Goal: Transaction & Acquisition: Purchase product/service

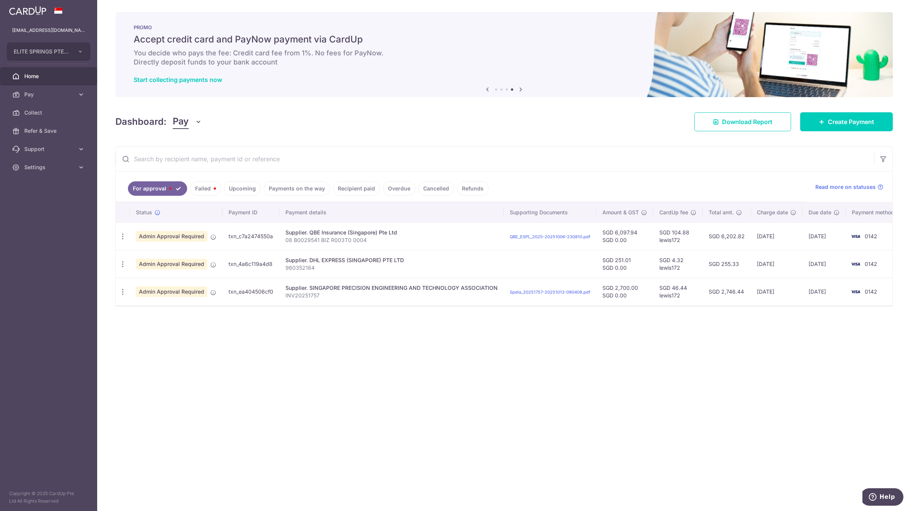
click at [311, 187] on link "Payments on the way" at bounding box center [297, 188] width 66 height 14
click at [336, 190] on link "Recipient paid" at bounding box center [356, 188] width 47 height 14
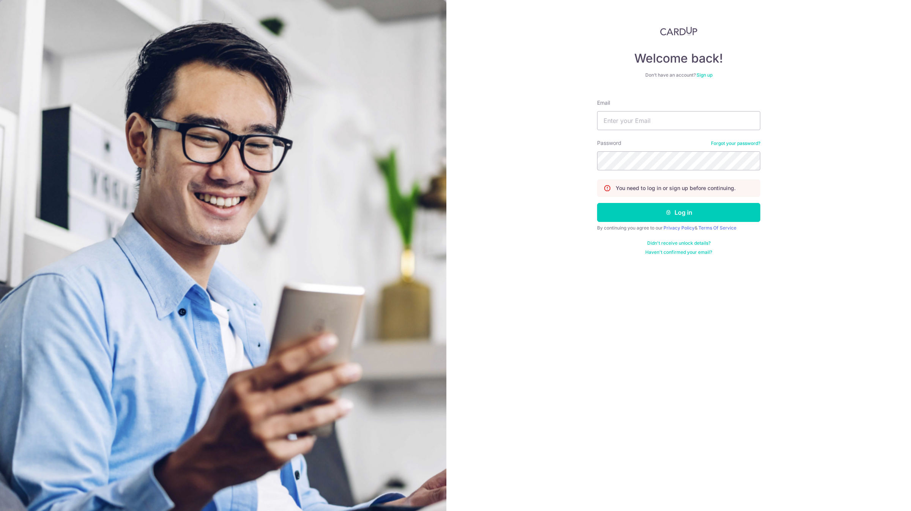
type input "[EMAIL_ADDRESS][DOMAIN_NAME]"
click at [597, 203] on button "Log in" at bounding box center [678, 212] width 163 height 19
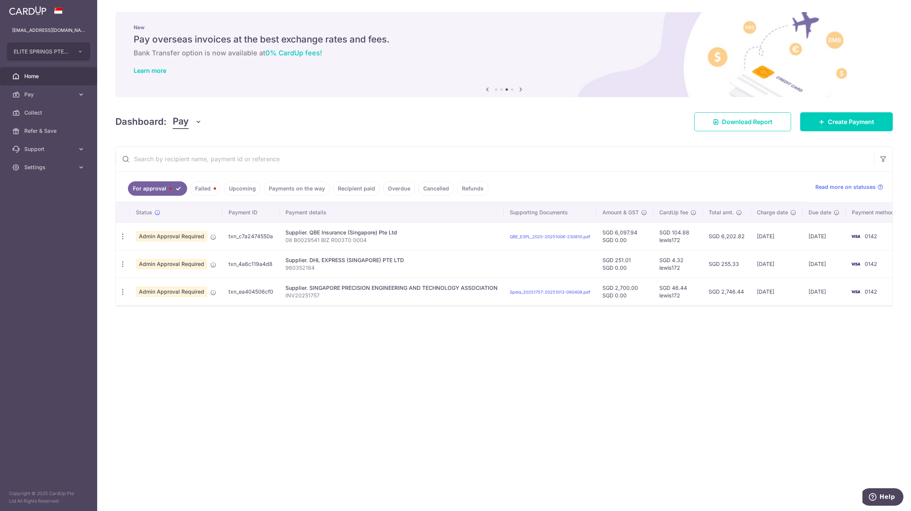
click at [352, 188] on link "Recipient paid" at bounding box center [356, 188] width 47 height 14
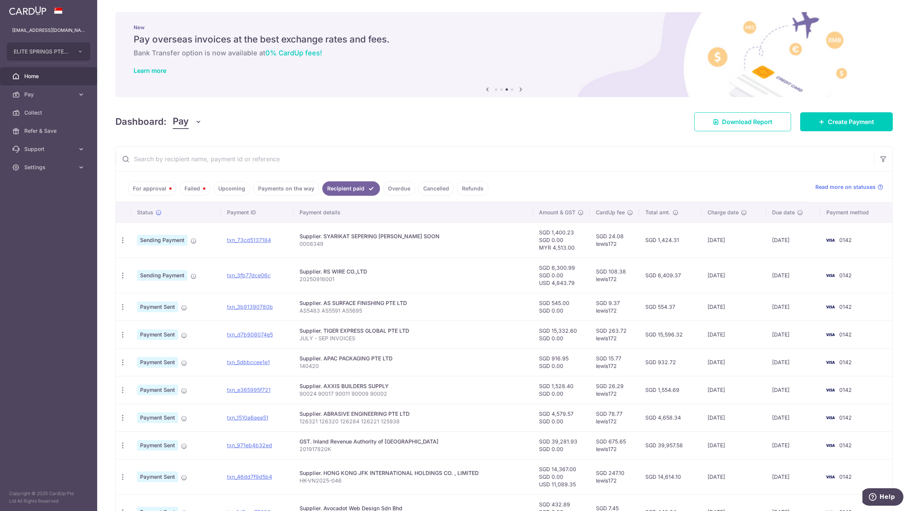
click at [316, 159] on input "text" at bounding box center [495, 159] width 758 height 24
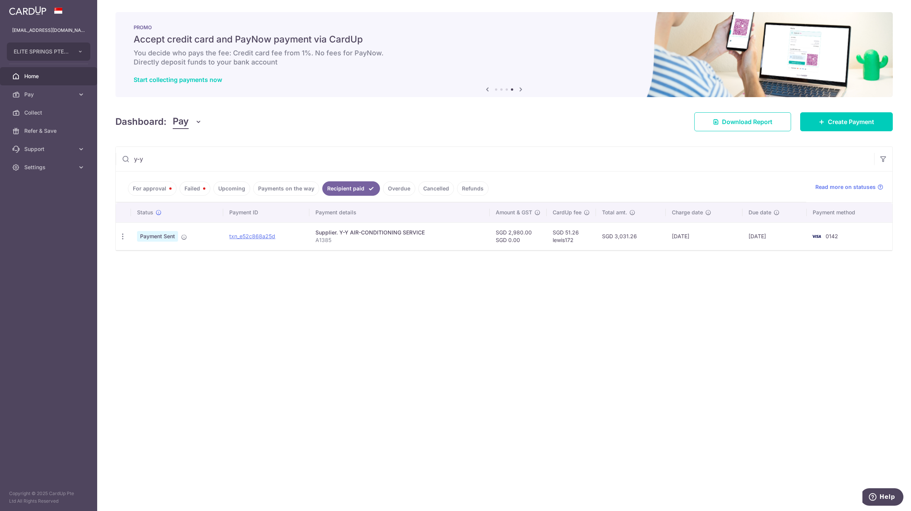
type input "y-y"
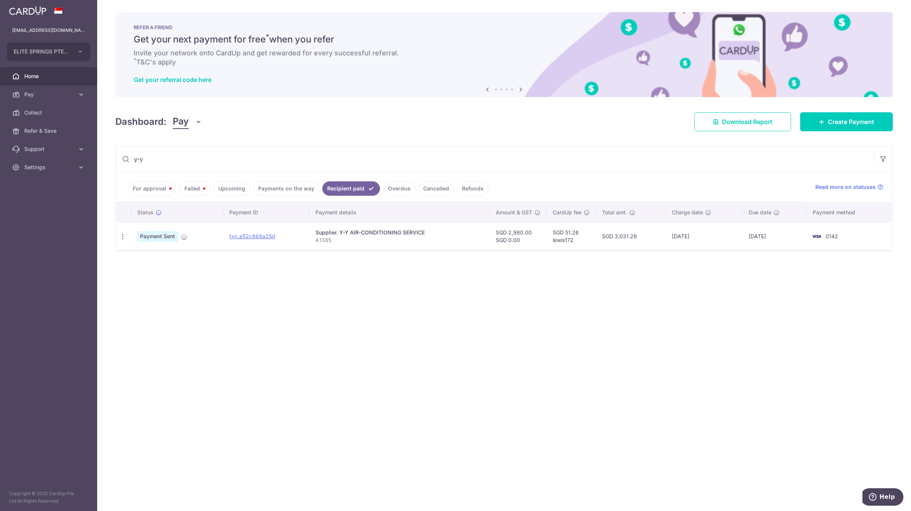
click at [299, 191] on link "Payments on the way" at bounding box center [286, 188] width 66 height 14
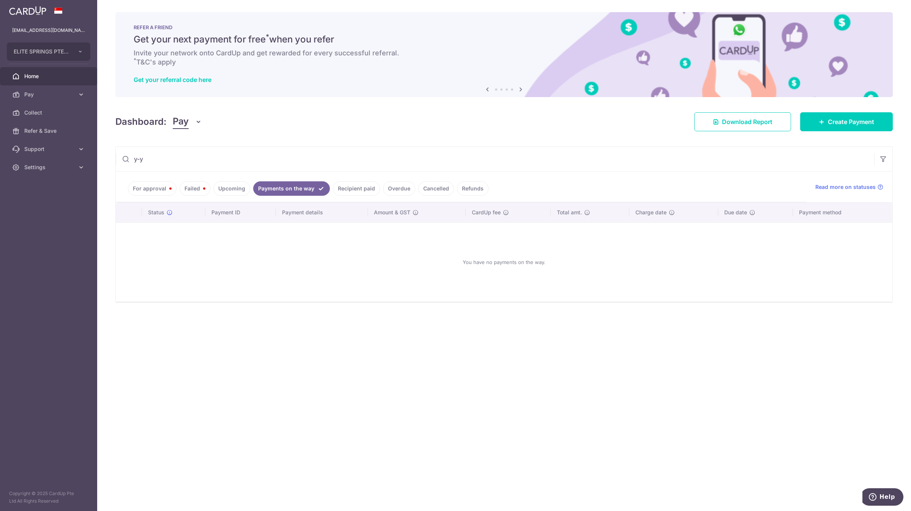
click at [238, 187] on link "Upcoming" at bounding box center [231, 188] width 37 height 14
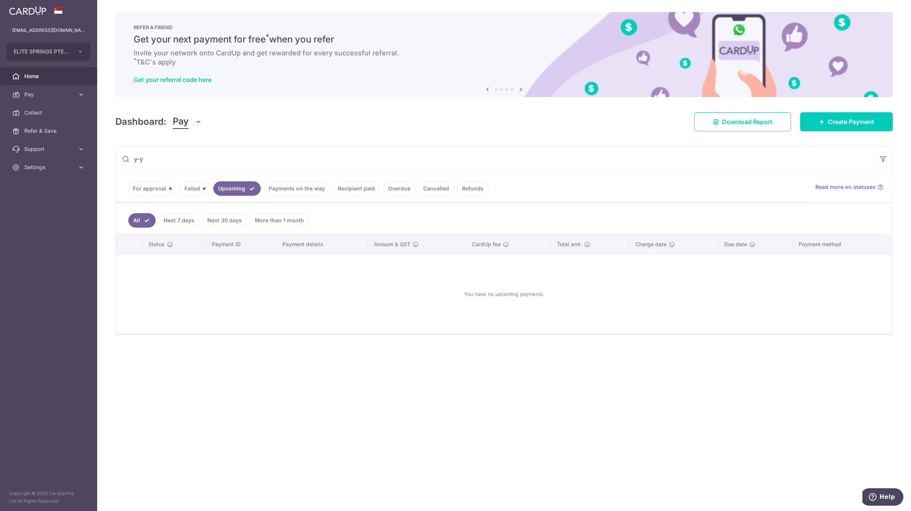
click at [366, 189] on link "Recipient paid" at bounding box center [356, 188] width 47 height 14
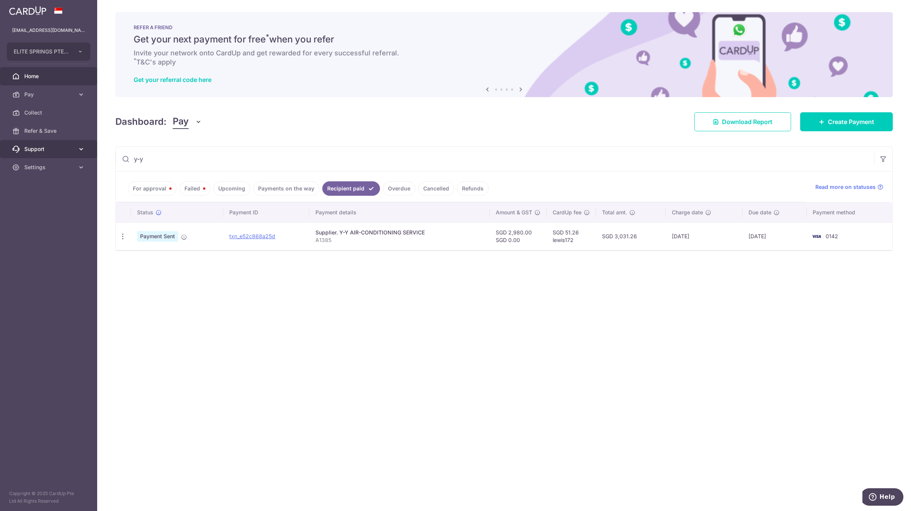
drag, startPoint x: 183, startPoint y: 164, endPoint x: 81, endPoint y: 152, distance: 102.7
click at [85, 152] on main "account@elitesprings.com ELITE SPRINGS PTE. LTD. ELITE SPRINGS PTE. LTD. Home P…" at bounding box center [455, 255] width 911 height 511
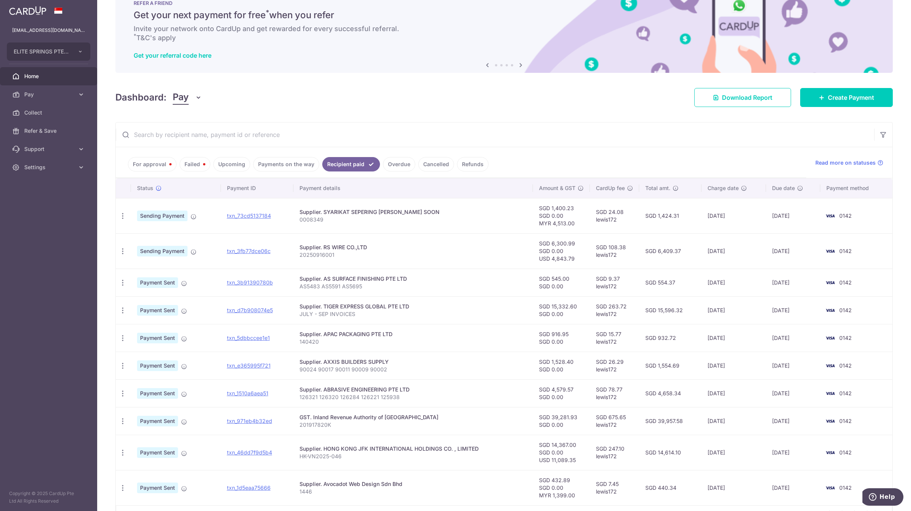
scroll to position [74, 0]
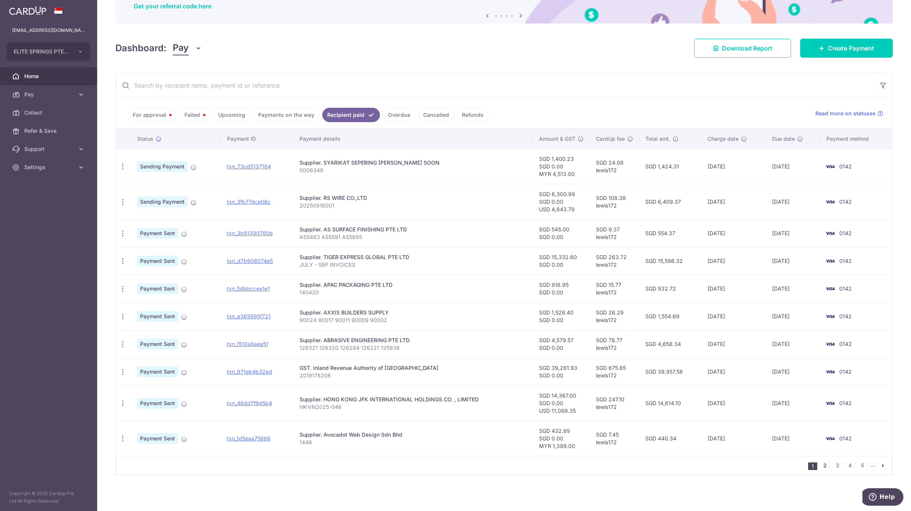
click at [820, 464] on link "2" at bounding box center [824, 465] width 9 height 9
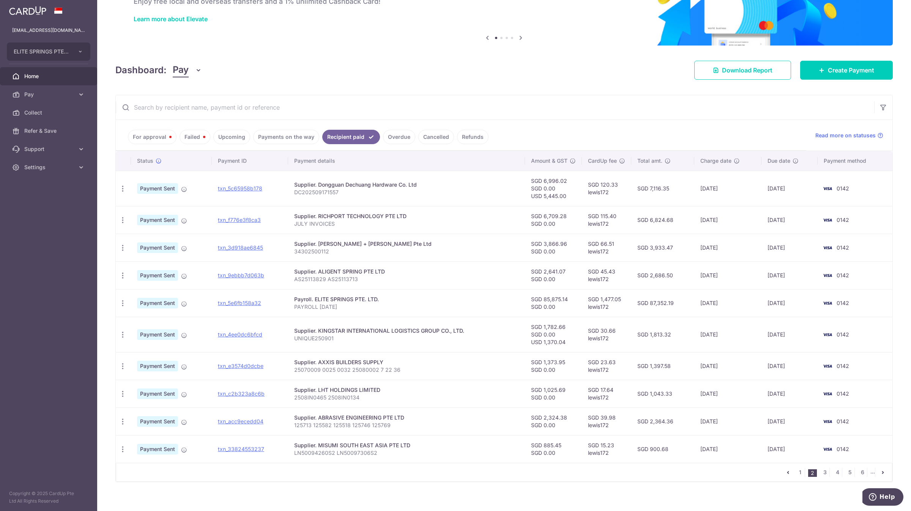
scroll to position [58, 0]
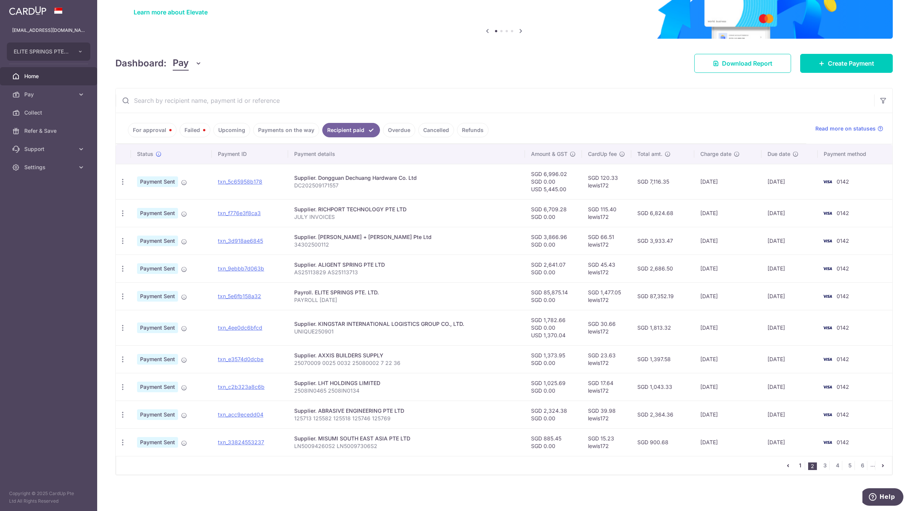
click at [796, 464] on link "1" at bounding box center [799, 465] width 9 height 9
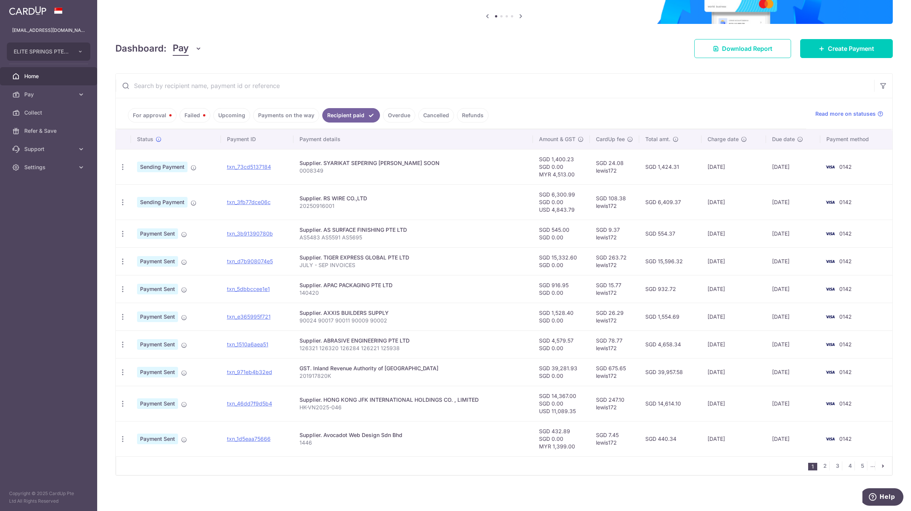
scroll to position [74, 0]
click at [158, 115] on link "For approval" at bounding box center [152, 115] width 49 height 14
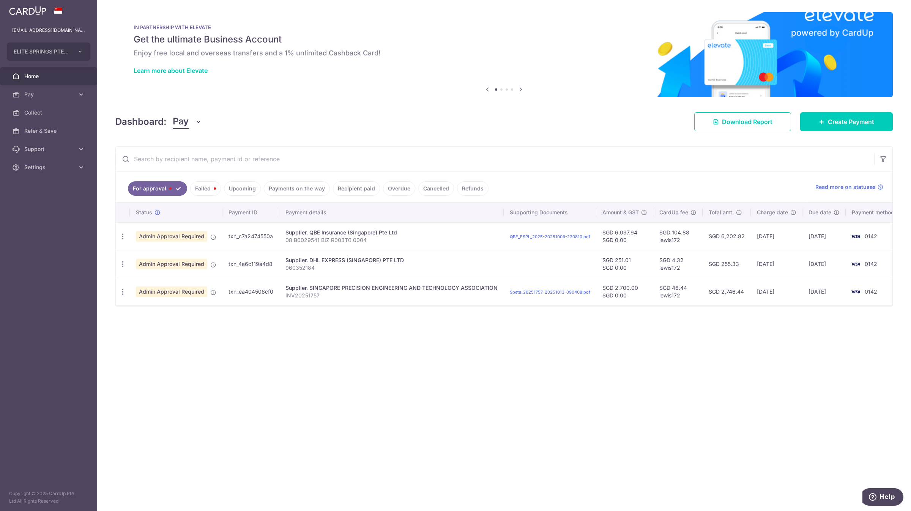
click at [207, 187] on link "Failed" at bounding box center [205, 188] width 31 height 14
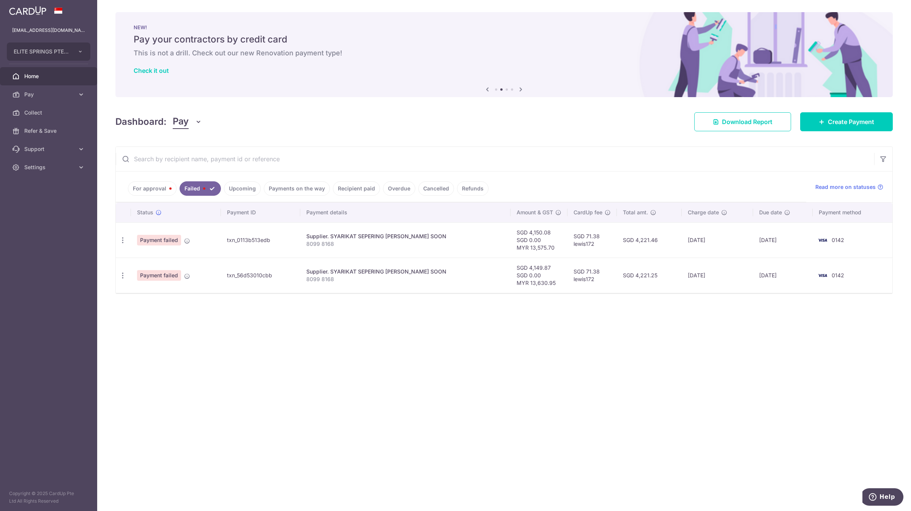
click at [150, 184] on link "For approval" at bounding box center [152, 188] width 49 height 14
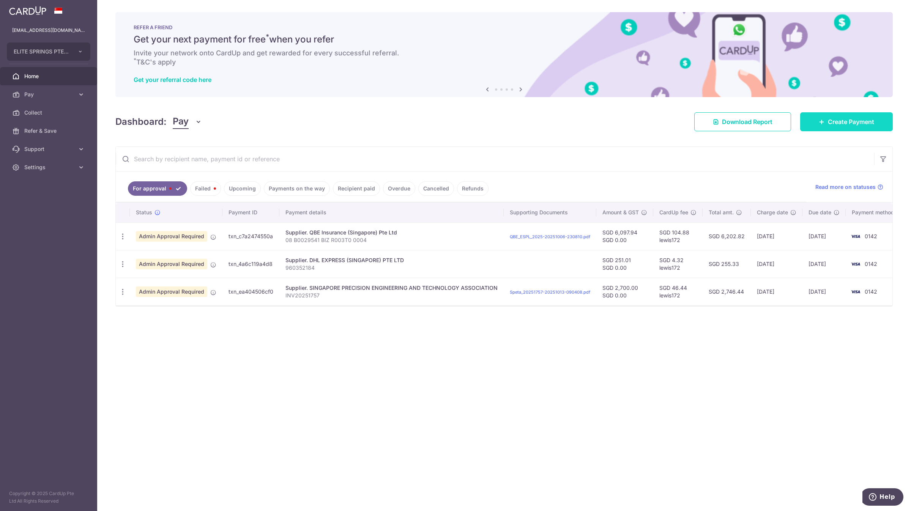
click at [850, 123] on span "Create Payment" at bounding box center [851, 121] width 46 height 9
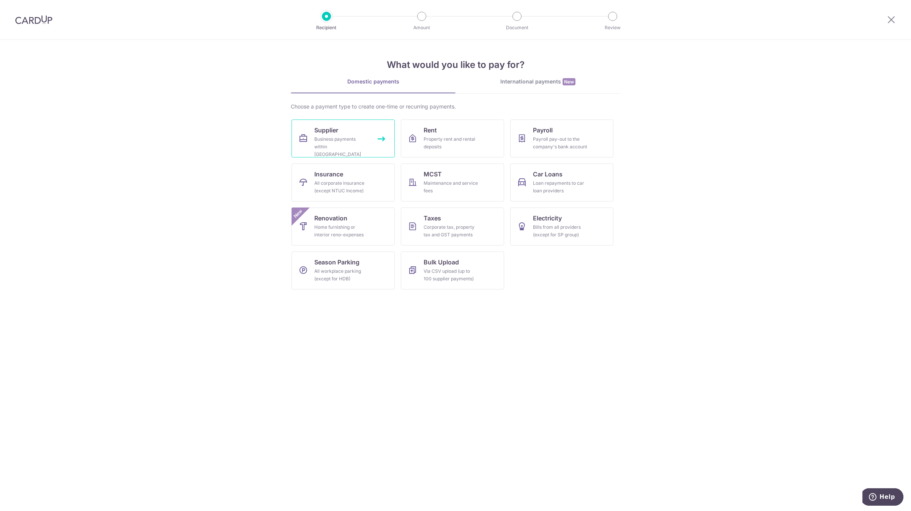
click at [377, 145] on link "Supplier Business payments within Singapore" at bounding box center [342, 139] width 103 height 38
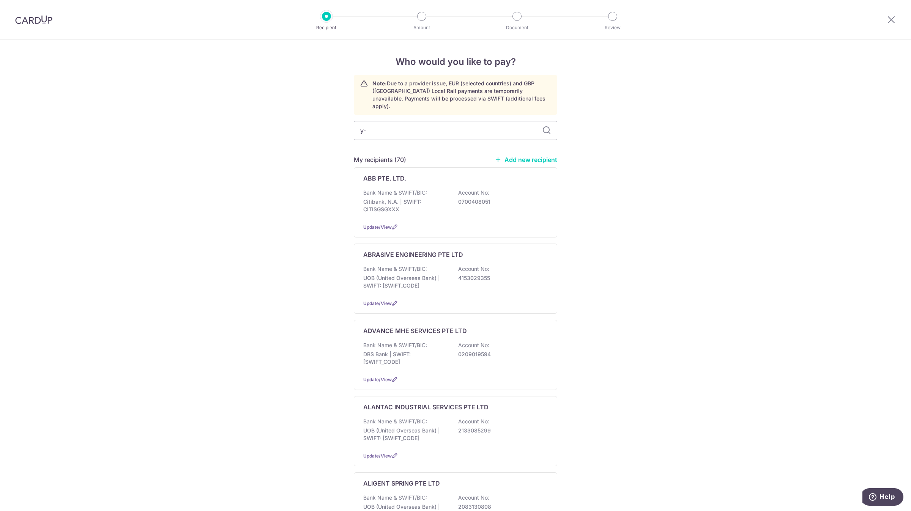
type input "y-y"
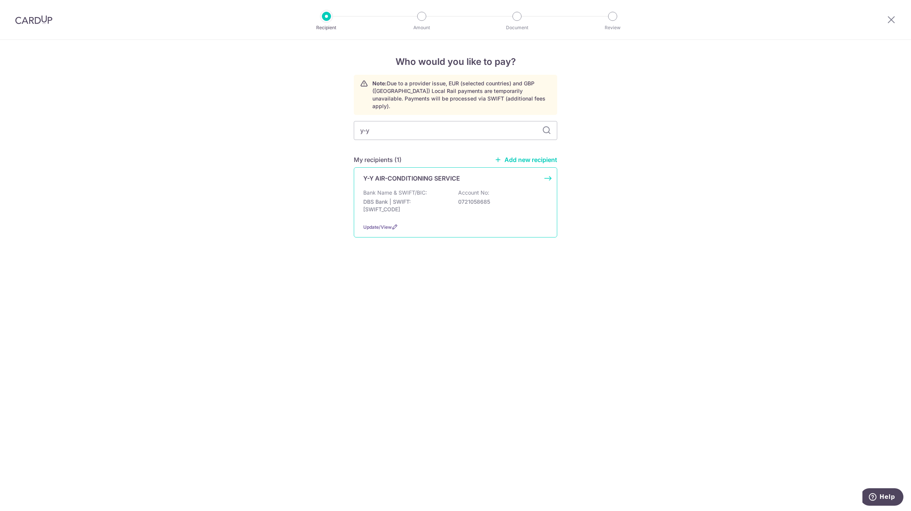
click at [411, 174] on p "Y-Y AIR-CONDITIONING SERVICE" at bounding box center [411, 178] width 97 height 9
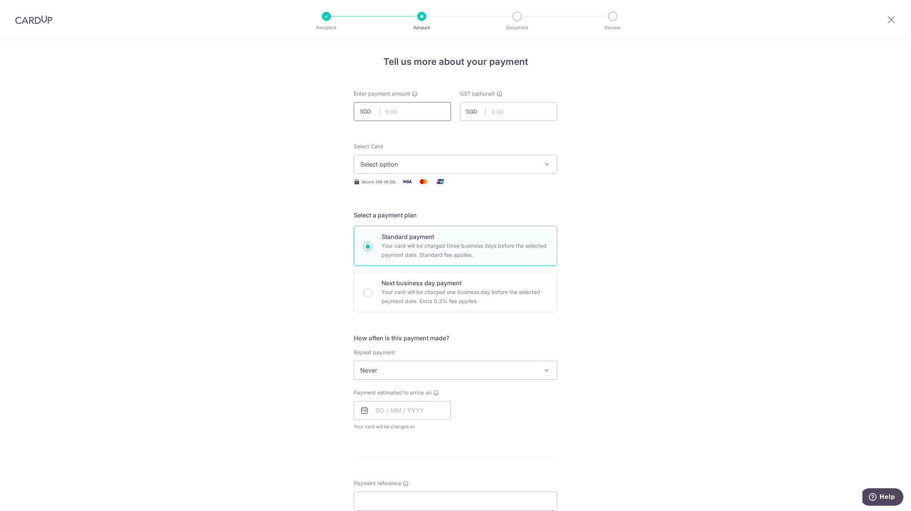
click at [394, 110] on input "text" at bounding box center [402, 111] width 97 height 19
type input "1,030.00"
type input "0.00"
click at [427, 167] on span "Select option" at bounding box center [448, 164] width 177 height 9
click at [407, 214] on span "**** 0142" at bounding box center [455, 218] width 190 height 9
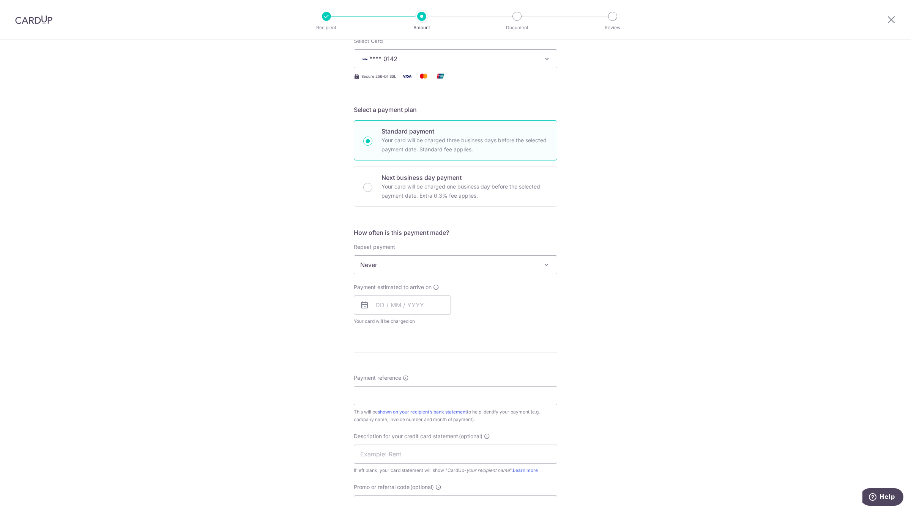
scroll to position [114, 0]
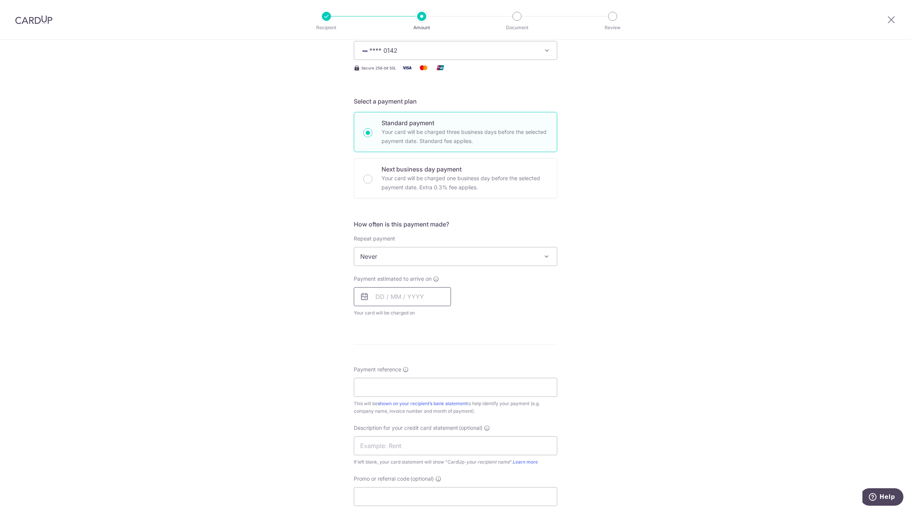
click at [384, 299] on input "text" at bounding box center [402, 296] width 97 height 19
click at [428, 383] on link "16" at bounding box center [430, 381] width 12 height 12
type input "[DATE]"
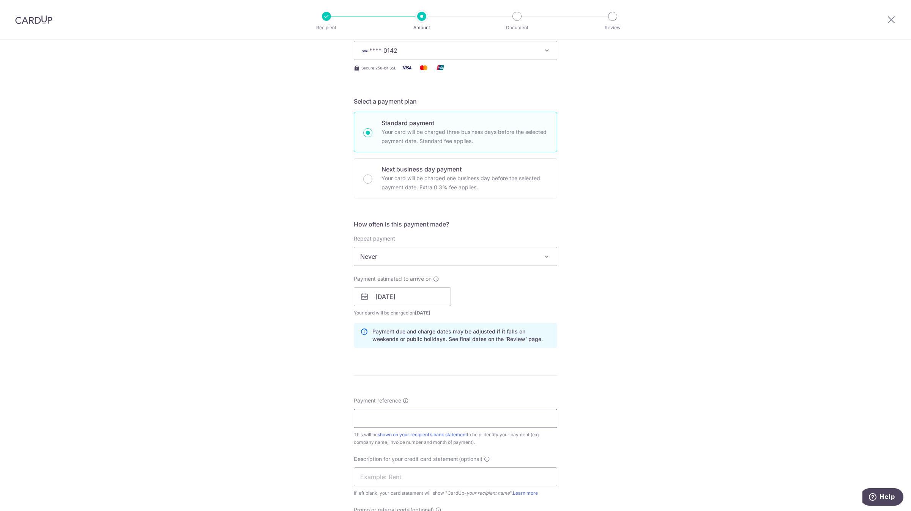
drag, startPoint x: 379, startPoint y: 413, endPoint x: 379, endPoint y: 406, distance: 6.8
click at [379, 413] on input "Payment reference" at bounding box center [455, 418] width 203 height 19
type input "阿"
type input "A1395"
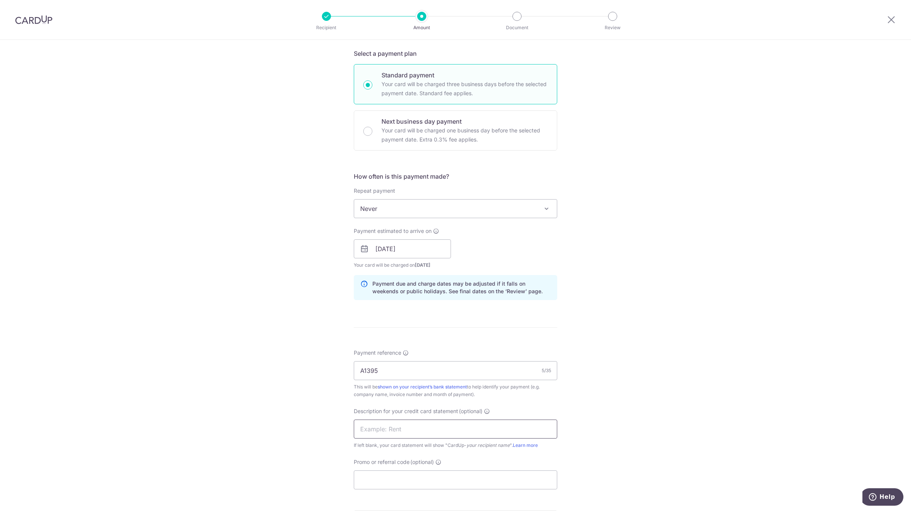
scroll to position [228, 0]
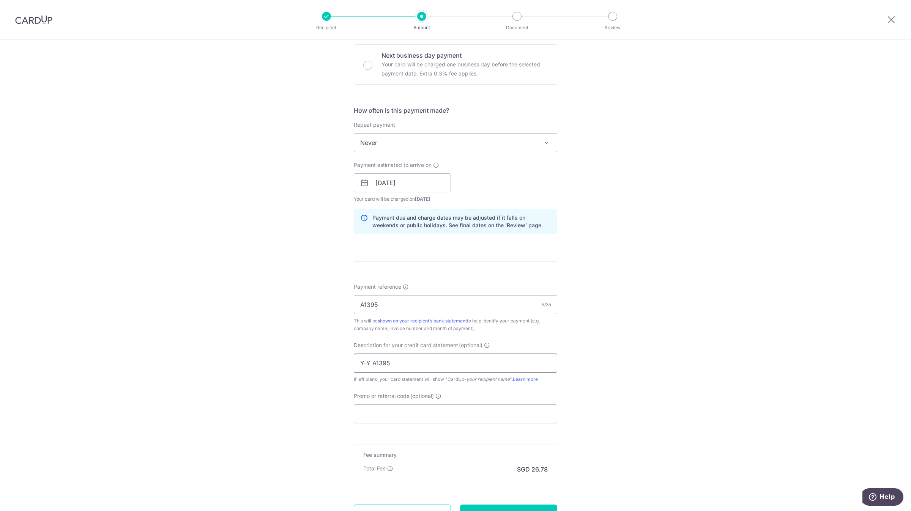
type input "Y-Y A1395"
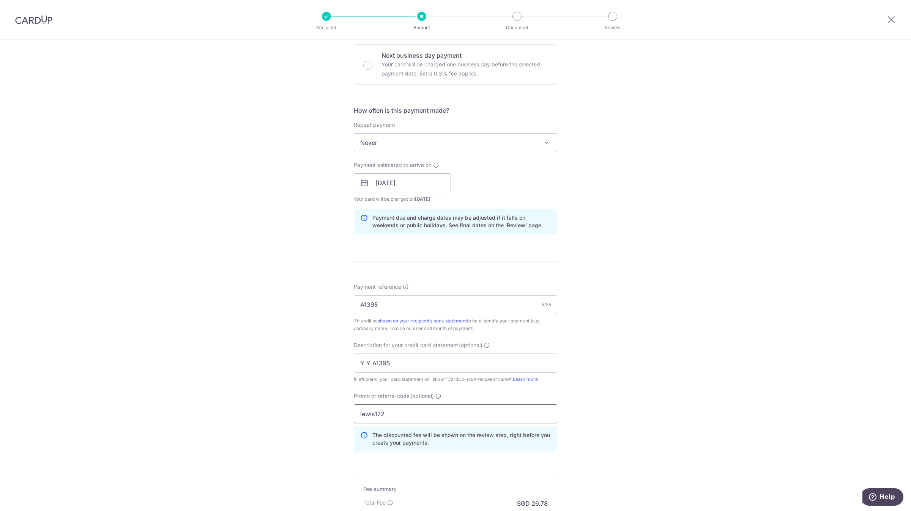
type input "lewis172"
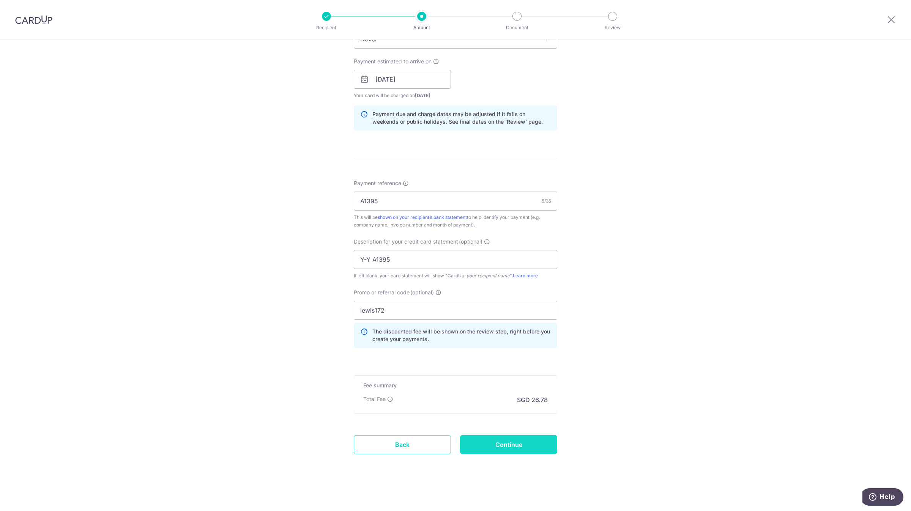
click at [518, 440] on input "Continue" at bounding box center [508, 444] width 97 height 19
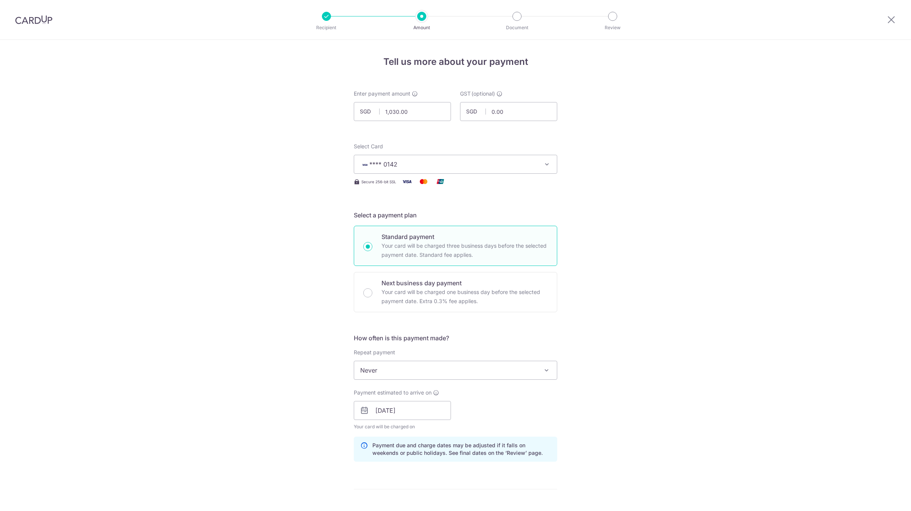
scroll to position [342, 0]
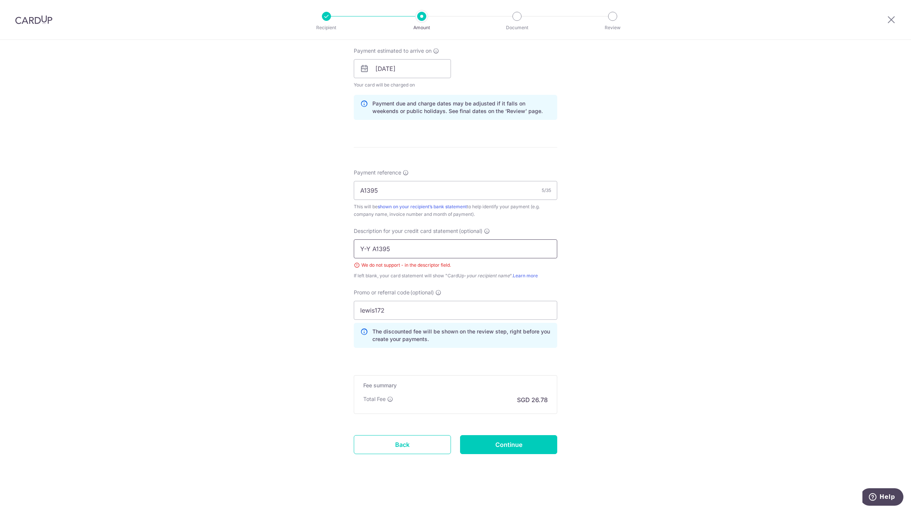
click at [365, 247] on input "Y-Y A1395" at bounding box center [455, 248] width 203 height 19
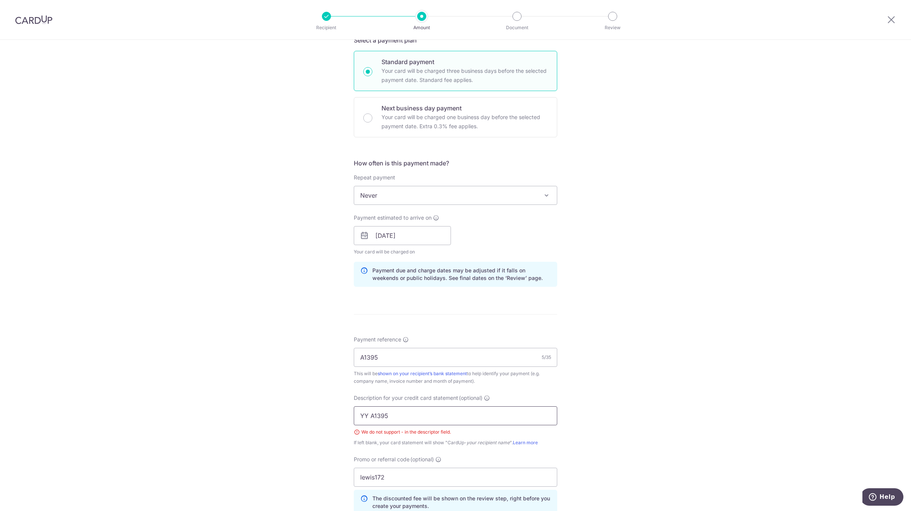
scroll to position [171, 0]
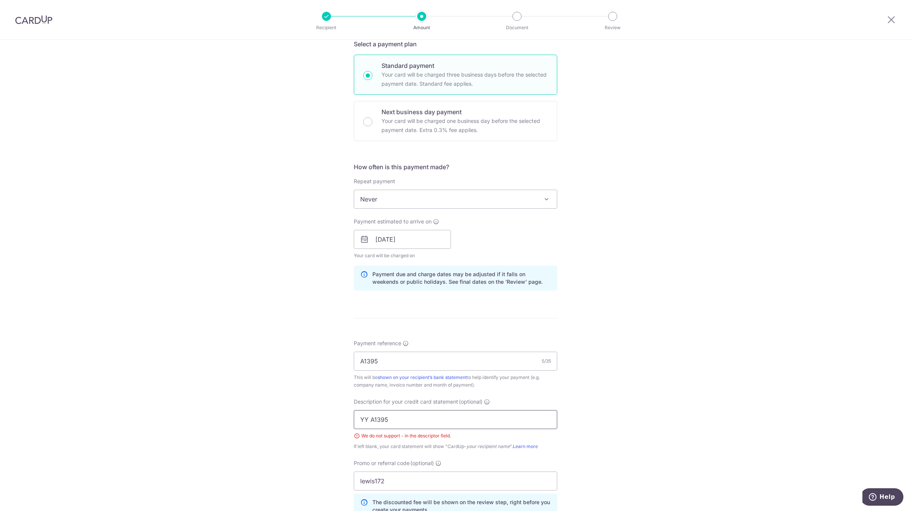
click at [365, 418] on input "YY A1395" at bounding box center [455, 419] width 203 height 19
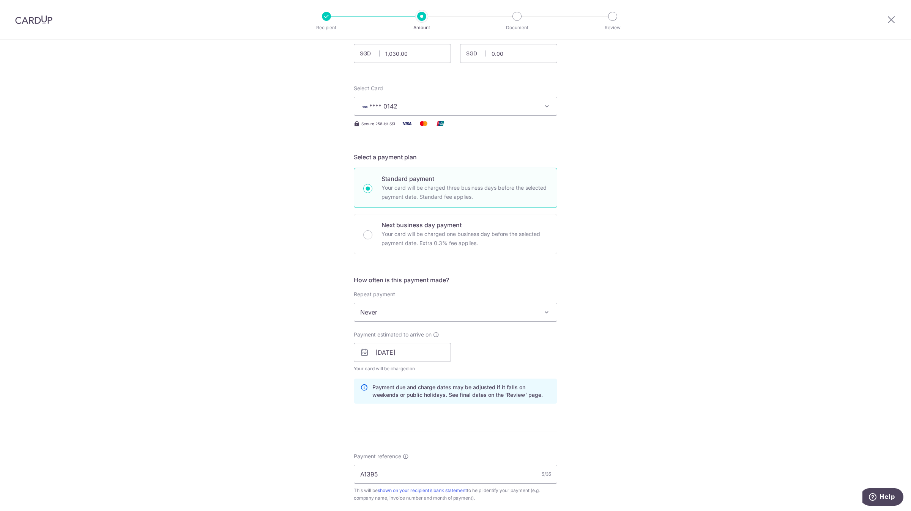
scroll to position [342, 0]
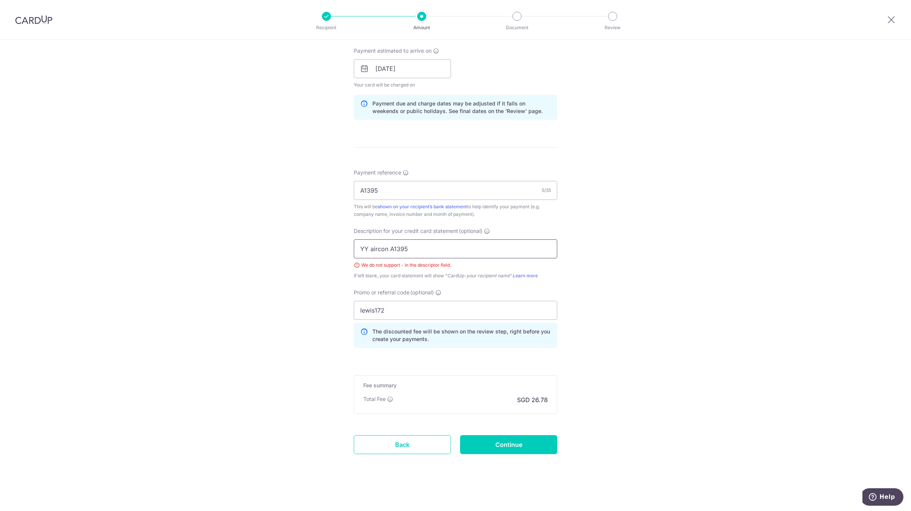
type input "YY aircon A1395"
click at [504, 442] on input "Continue" at bounding box center [508, 444] width 97 height 19
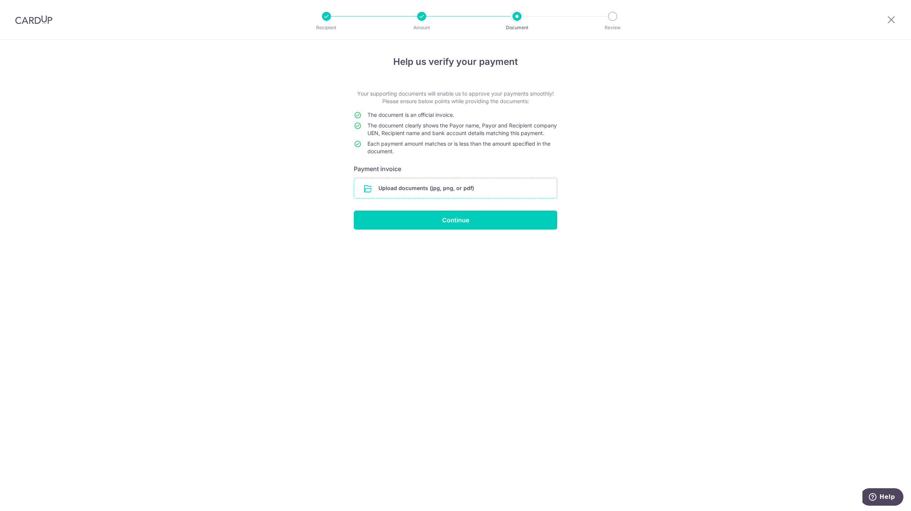
click at [457, 197] on input "file" at bounding box center [455, 188] width 203 height 20
click at [446, 189] on input "file" at bounding box center [455, 188] width 203 height 20
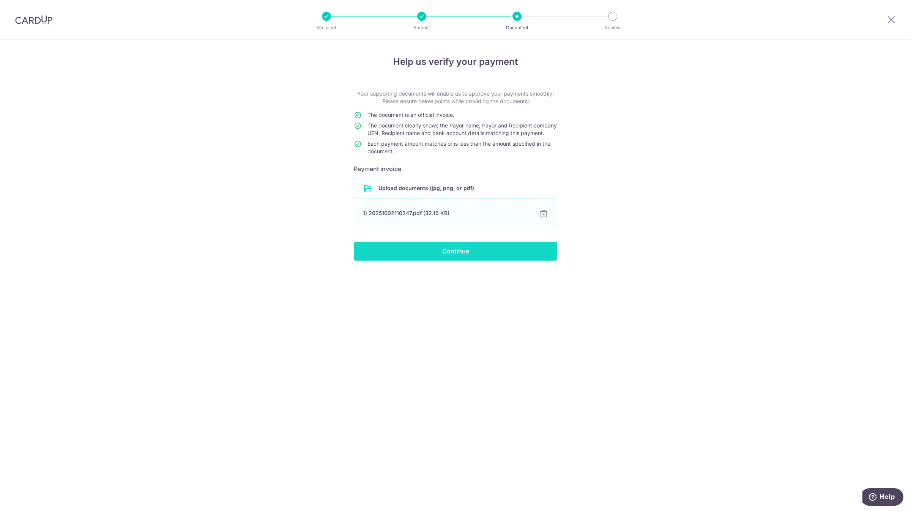
click at [458, 261] on input "Continue" at bounding box center [455, 251] width 203 height 19
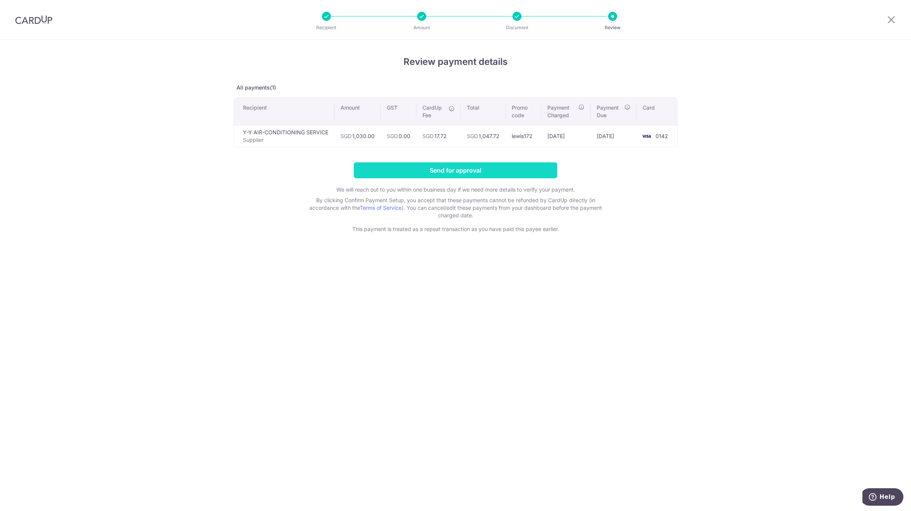
click at [488, 173] on input "Send for approval" at bounding box center [455, 170] width 203 height 16
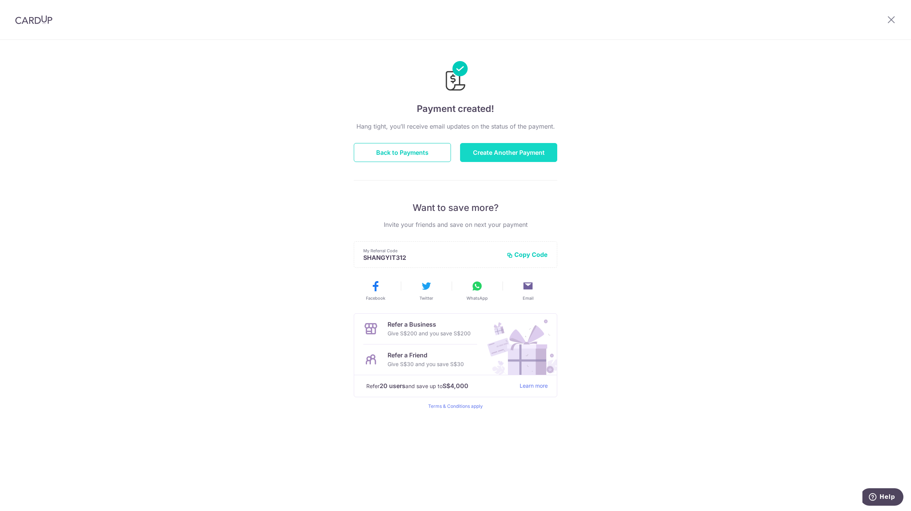
click at [506, 157] on button "Create Another Payment" at bounding box center [508, 152] width 97 height 19
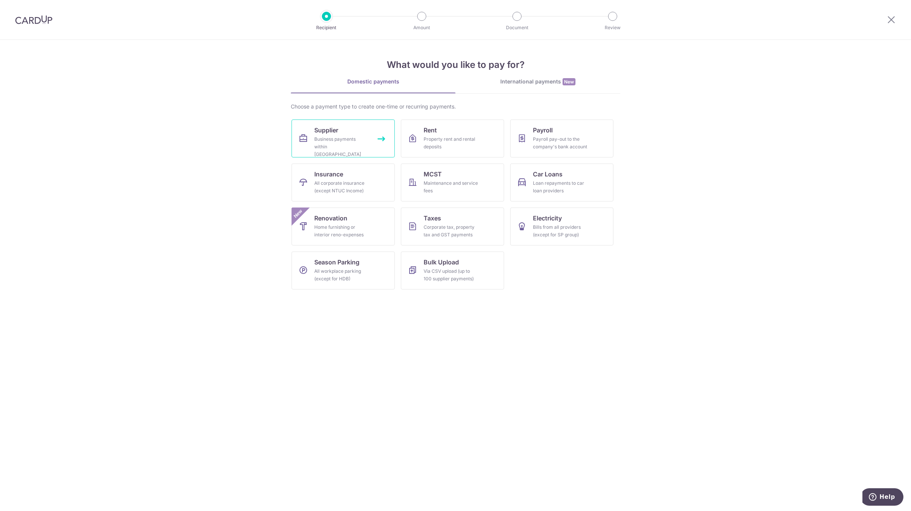
click at [332, 131] on span "Supplier" at bounding box center [326, 130] width 24 height 9
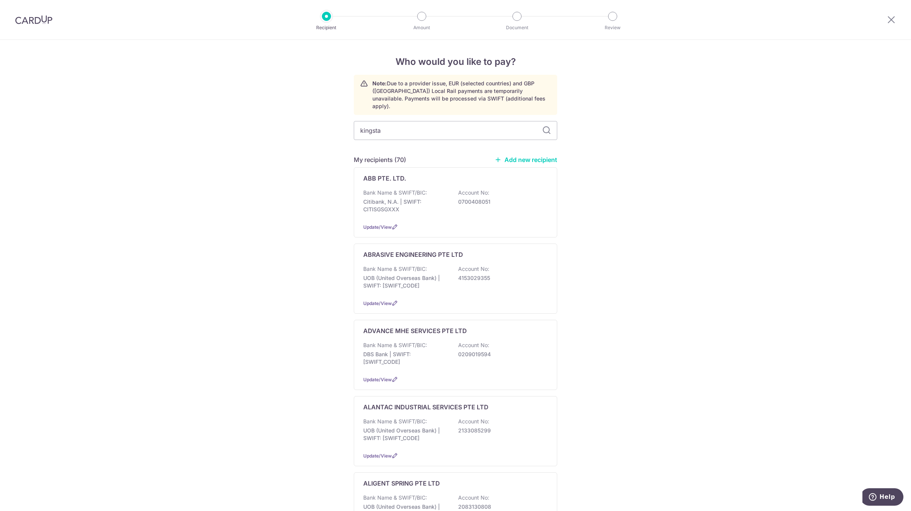
type input "kingstar"
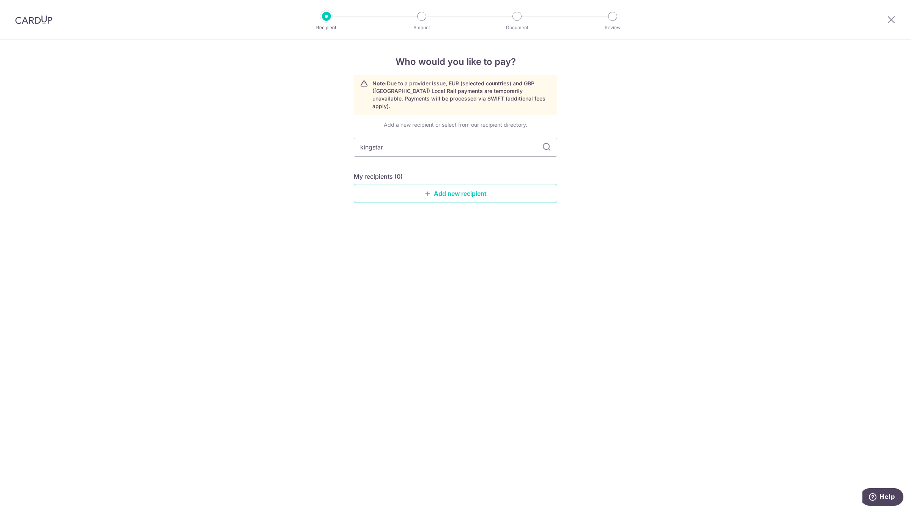
click at [44, 15] on img at bounding box center [33, 19] width 37 height 9
click at [36, 21] on img at bounding box center [33, 19] width 37 height 9
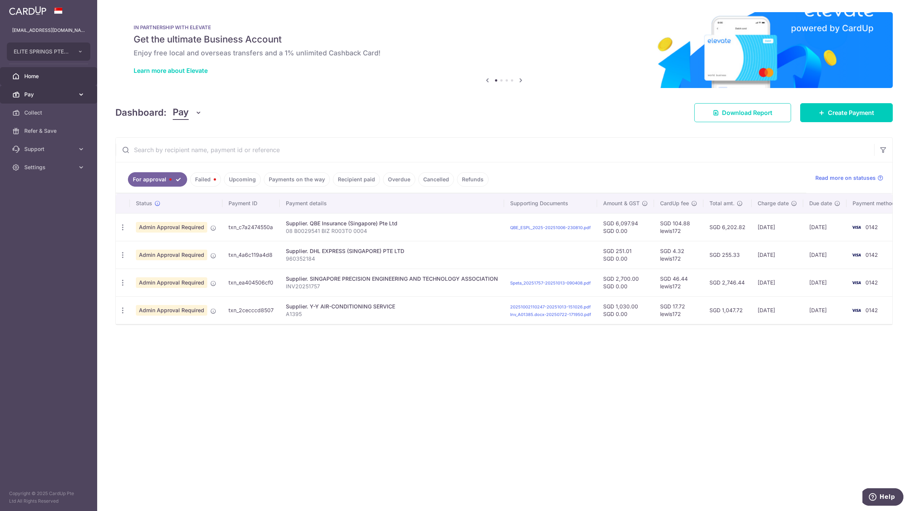
click at [61, 90] on link "Pay" at bounding box center [48, 94] width 97 height 18
click at [65, 107] on link "Payments" at bounding box center [48, 113] width 97 height 18
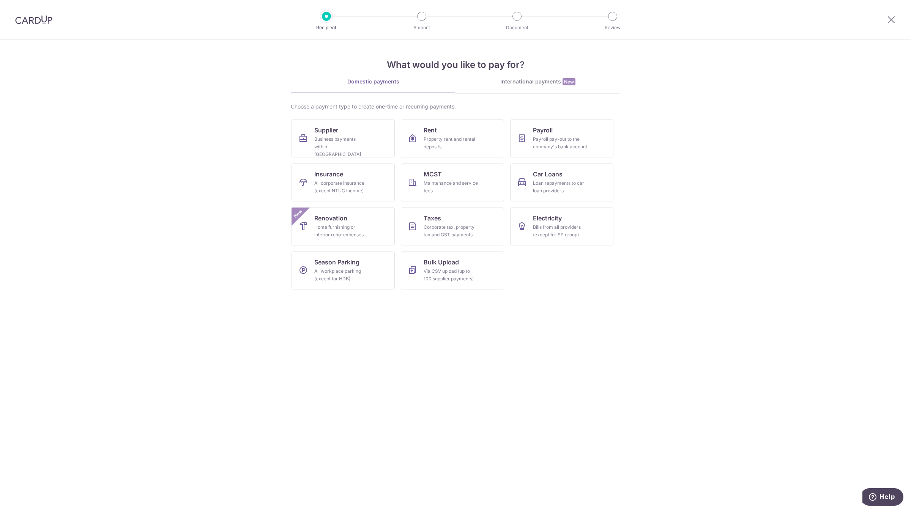
click at [550, 80] on div "International payments New" at bounding box center [537, 82] width 165 height 8
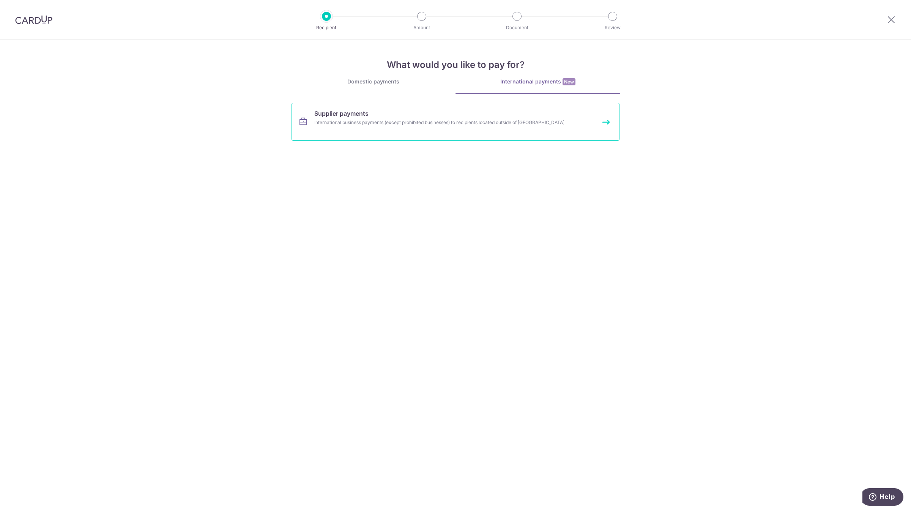
click at [429, 122] on div "International business payments (except prohibited businesses) to recipients lo…" at bounding box center [445, 123] width 262 height 8
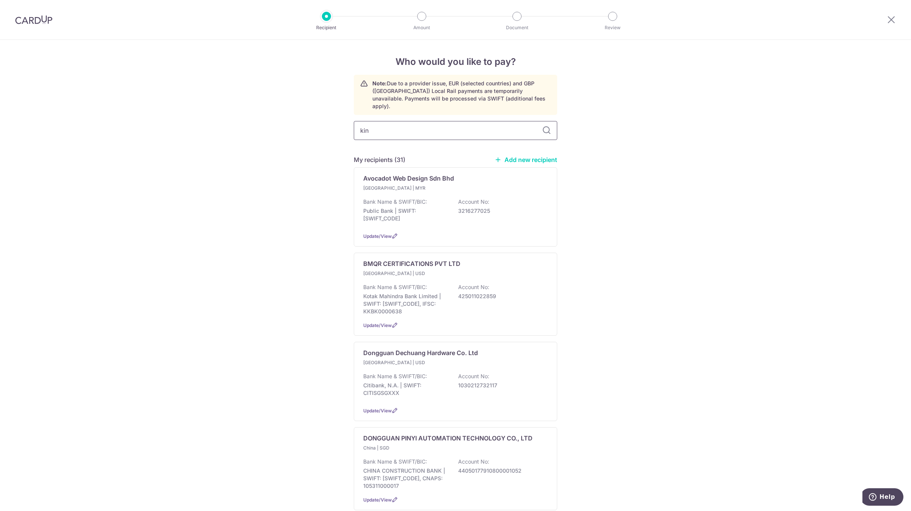
type input "kins"
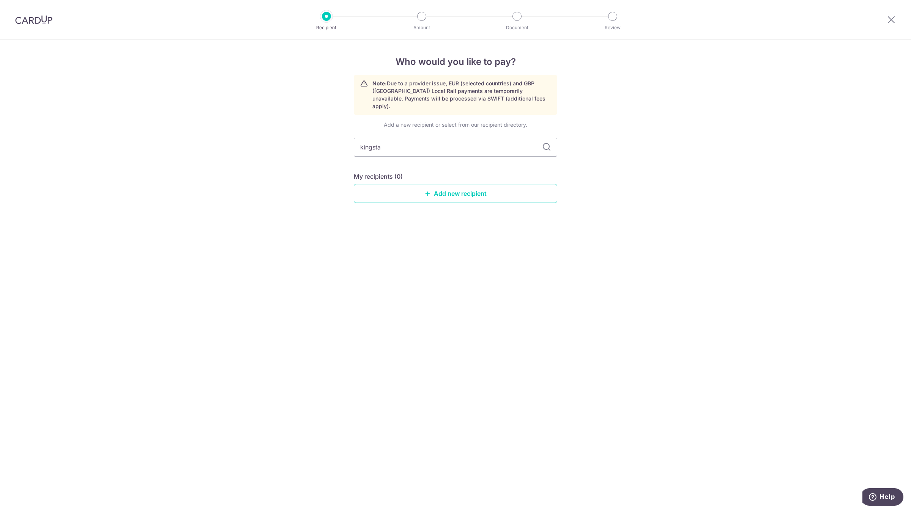
type input "kingstar"
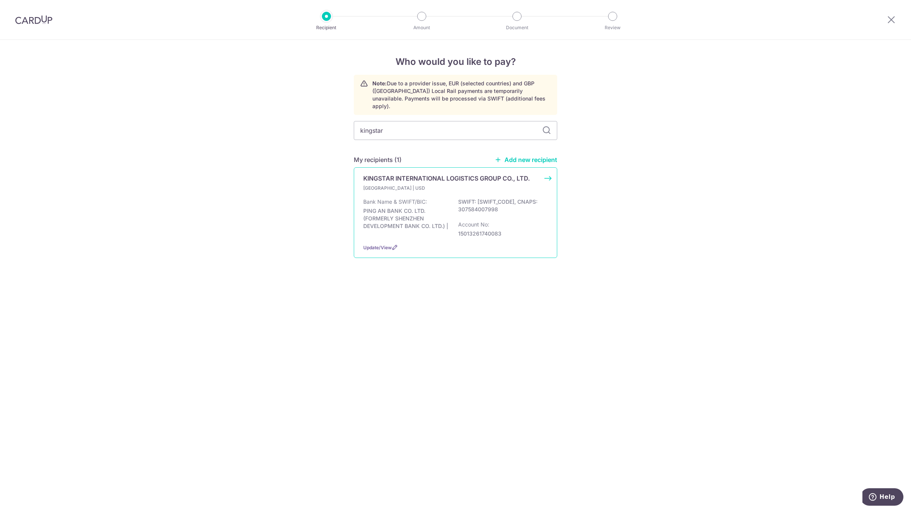
click at [409, 185] on div "[GEOGRAPHIC_DATA] | USD Bank Name & SWIFT/BIC: PING AN BANK CO. LTD. (FORMERLY …" at bounding box center [455, 210] width 184 height 53
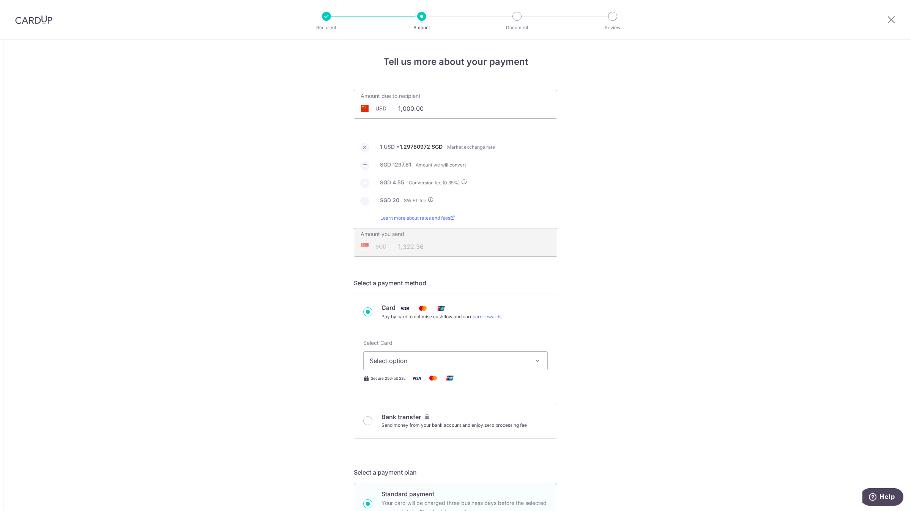
drag, startPoint x: 433, startPoint y: 105, endPoint x: 312, endPoint y: 87, distance: 121.8
paste input "089"
type input "1,089.00"
type input "1,438.22"
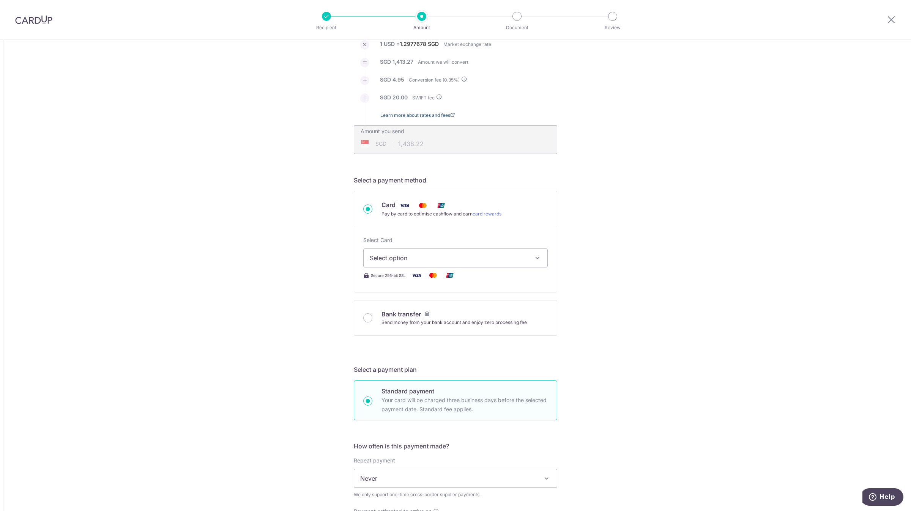
scroll to position [114, 0]
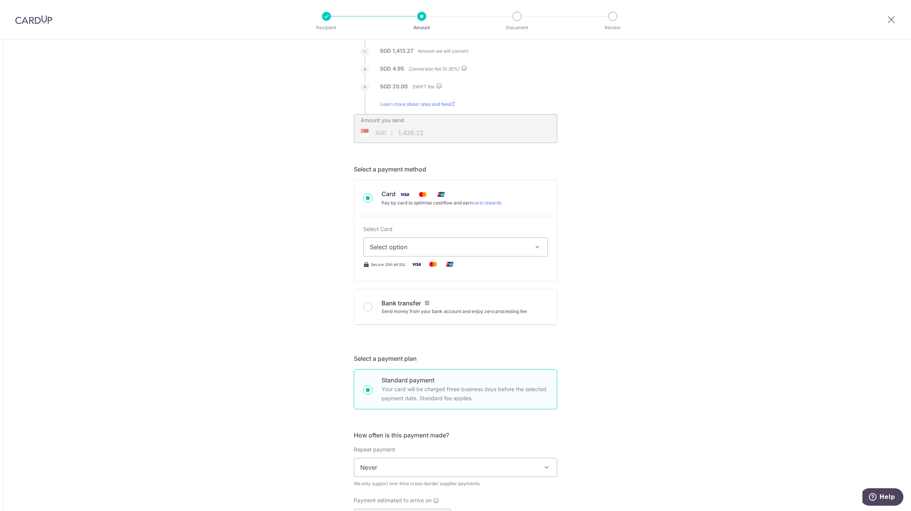
click at [434, 257] on div "Select Card Select option Add credit card Your Cards **** 0142 Secure 256-bit S…" at bounding box center [455, 247] width 184 height 44
click at [439, 242] on span "Select option" at bounding box center [449, 246] width 158 height 9
click at [412, 302] on span "**** 0142" at bounding box center [402, 301] width 28 height 9
type input "1,089.00"
type input "1,437.85"
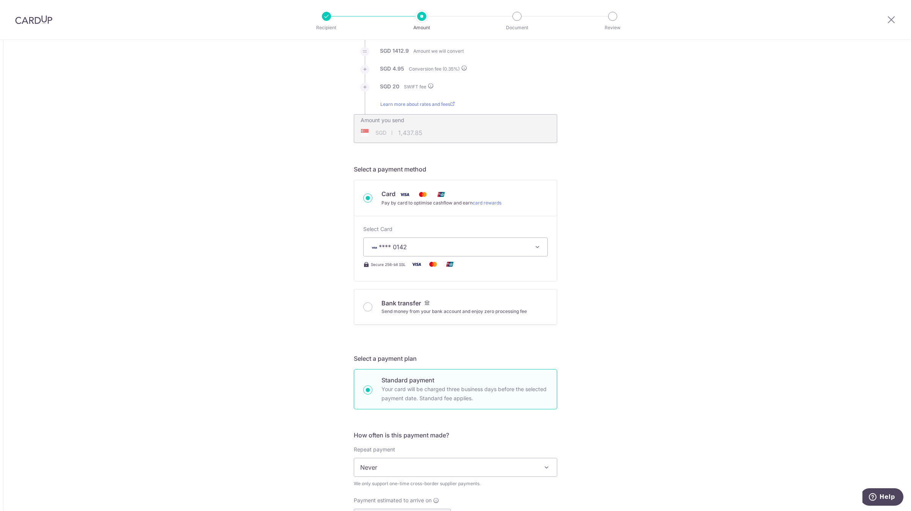
type input "1,089.00"
type input "1,438.12"
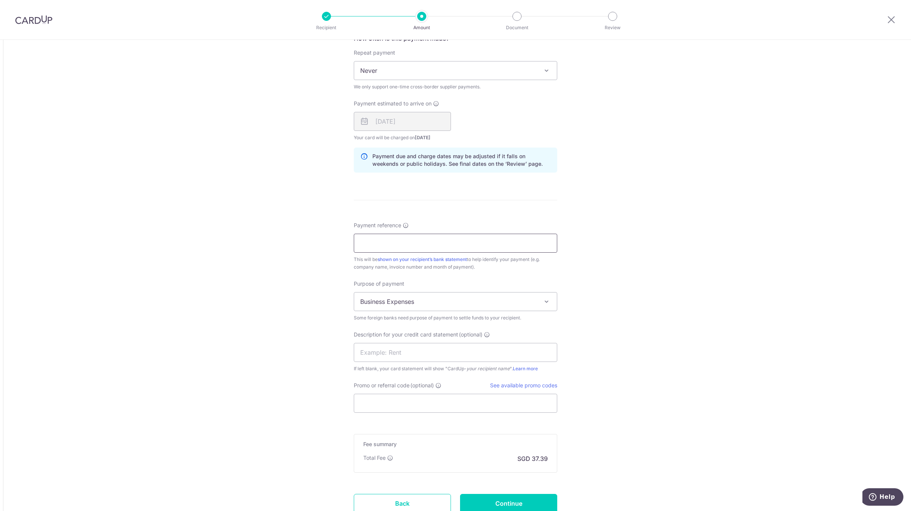
scroll to position [512, 0]
click at [400, 240] on input "Payment reference" at bounding box center [455, 241] width 203 height 19
type input "UNIQUE251001"
type input "U"
type input "KINGSTAR 251001"
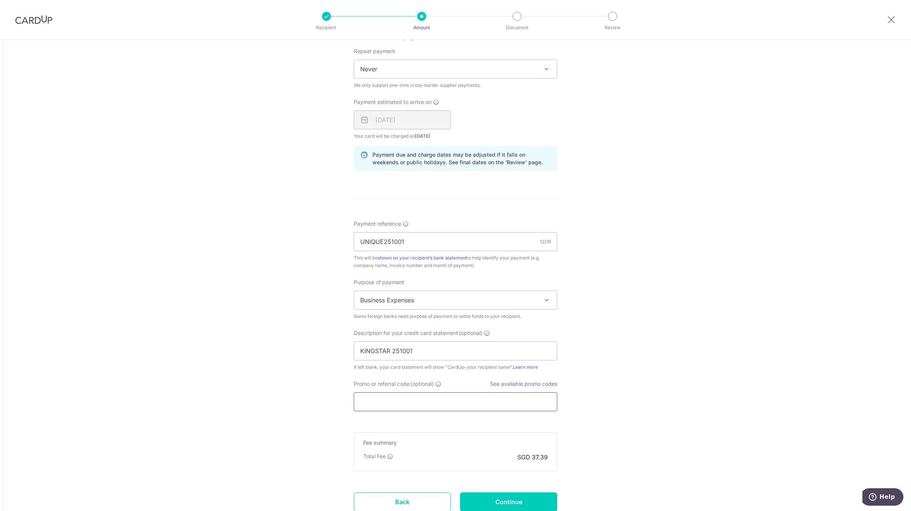
click at [422, 404] on input "Promo or referral code (optional)" at bounding box center [455, 401] width 203 height 19
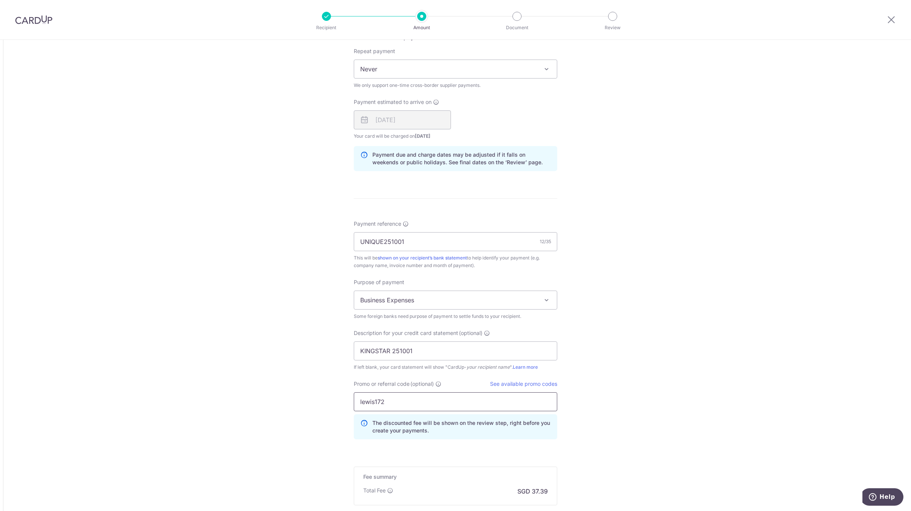
type input "lewis172"
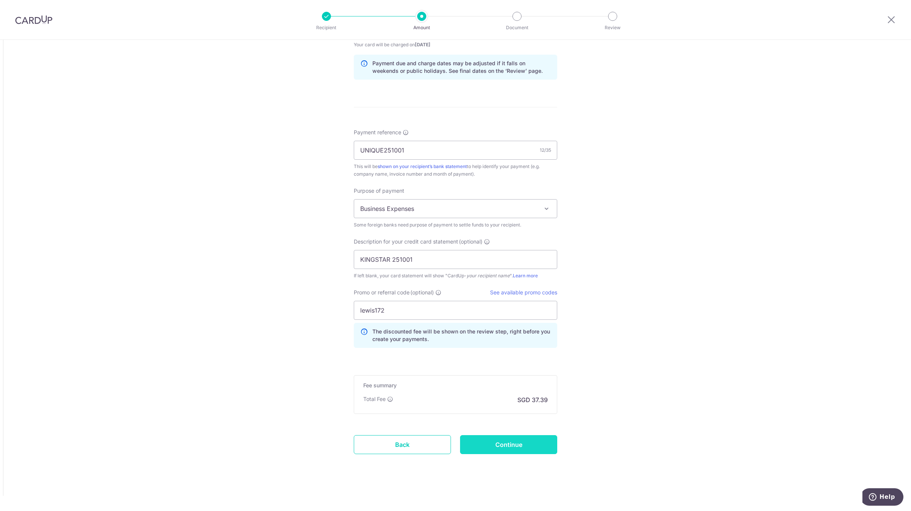
click at [485, 440] on input "Continue" at bounding box center [508, 444] width 97 height 19
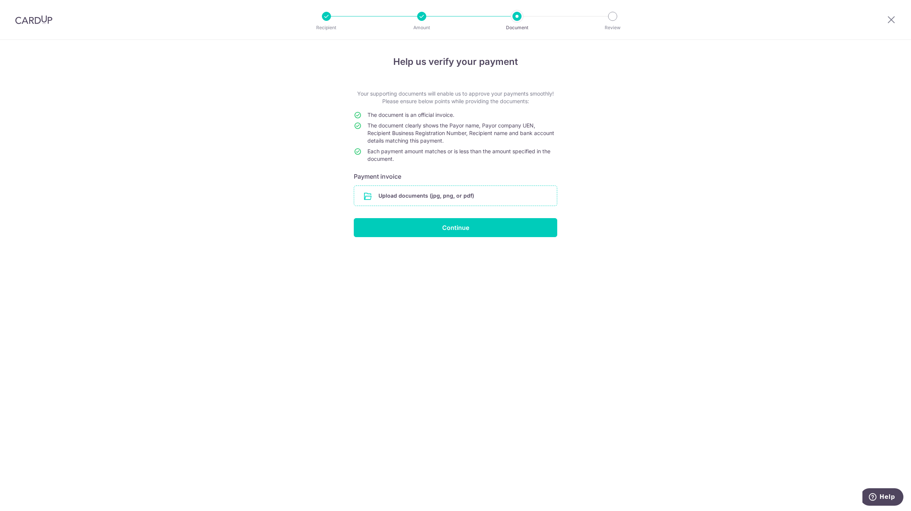
click at [397, 197] on input "file" at bounding box center [455, 196] width 203 height 20
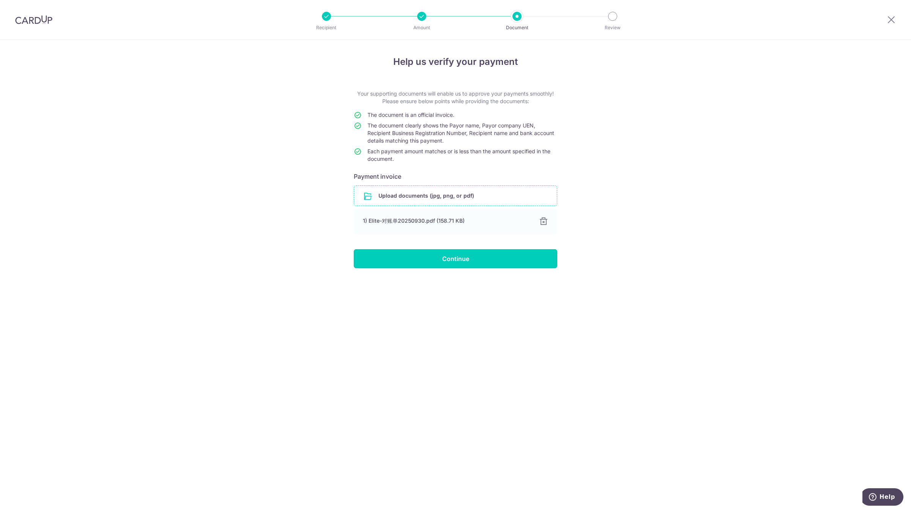
click at [457, 262] on input "Continue" at bounding box center [455, 258] width 203 height 19
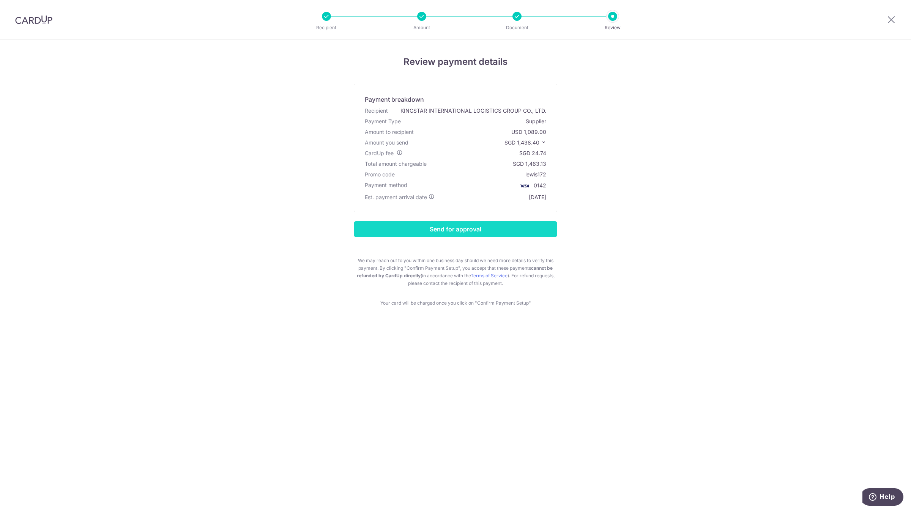
click at [476, 232] on input "Send for approval" at bounding box center [455, 229] width 203 height 16
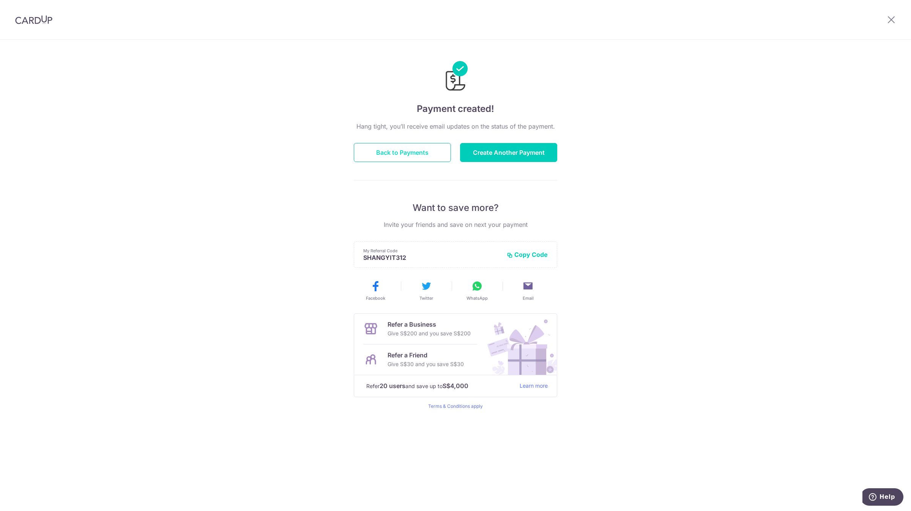
click at [428, 149] on button "Back to Payments" at bounding box center [402, 152] width 97 height 19
